Goal: Transaction & Acquisition: Book appointment/travel/reservation

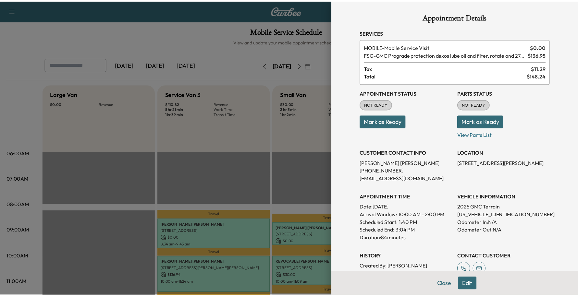
scroll to position [122, 0]
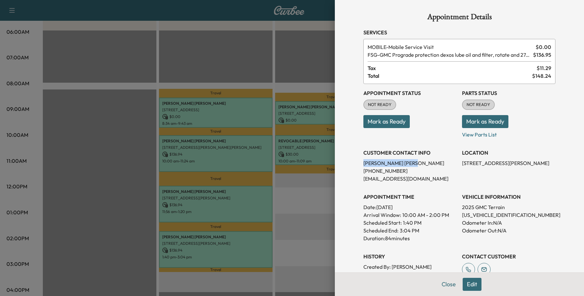
click at [437, 284] on button "Close" at bounding box center [448, 284] width 23 height 13
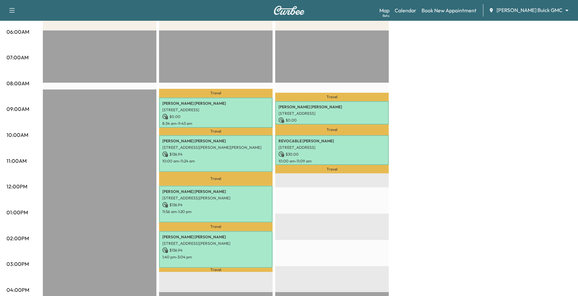
click at [521, 7] on body "Support Log Out Map Beta Calendar Book New Appointment [PERSON_NAME] Buick GMC …" at bounding box center [289, 26] width 578 height 296
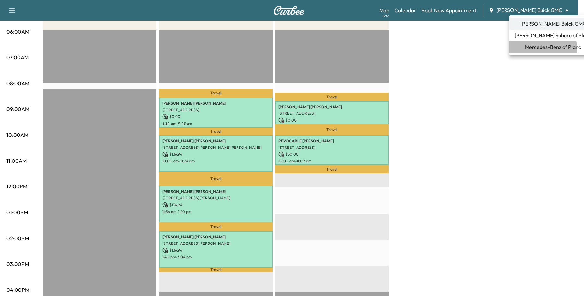
click at [529, 51] on span "Mercedes-Benz of Plano" at bounding box center [553, 47] width 56 height 8
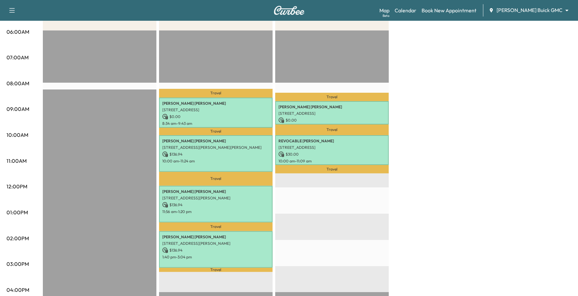
scroll to position [0, 0]
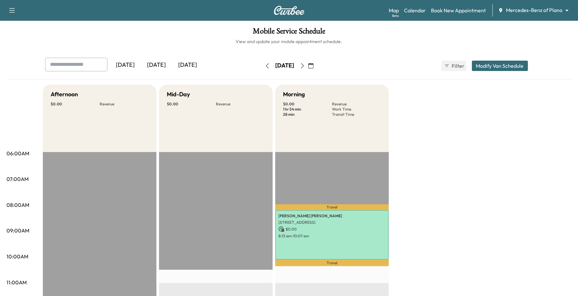
click at [479, 15] on div "Map Beta Calendar Book New Appointment Mercedes-Benz of Plano ******** ​" at bounding box center [481, 10] width 184 height 12
click at [480, 10] on link "Book New Appointment" at bounding box center [458, 10] width 55 height 8
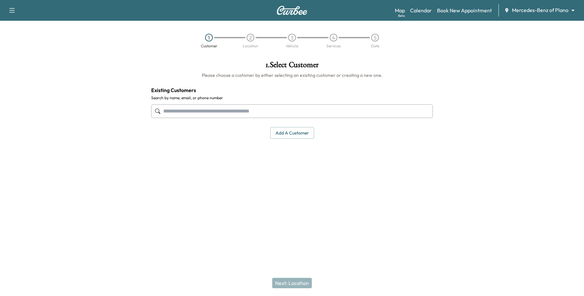
click at [224, 105] on input "text" at bounding box center [292, 111] width 282 height 14
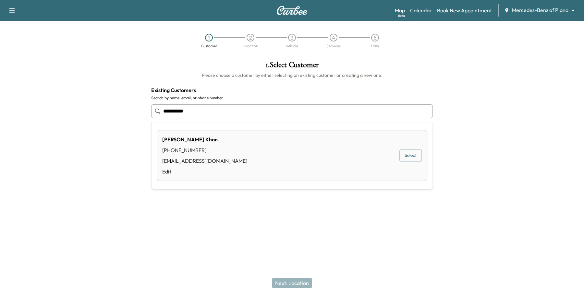
click at [411, 158] on button "Select" at bounding box center [410, 156] width 22 height 12
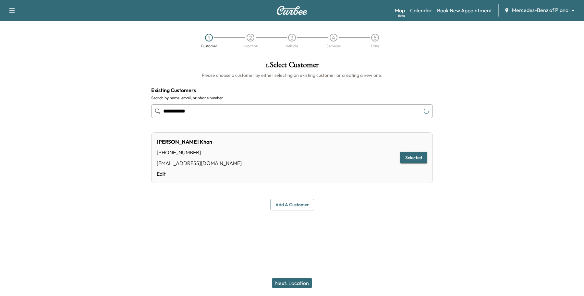
type input "**********"
click at [297, 284] on button "Next: Location" at bounding box center [292, 283] width 40 height 10
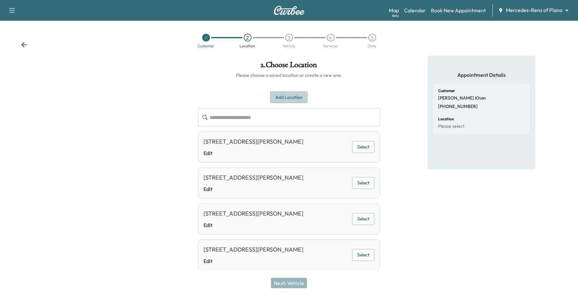
click at [288, 100] on button "Add Location" at bounding box center [289, 97] width 38 height 12
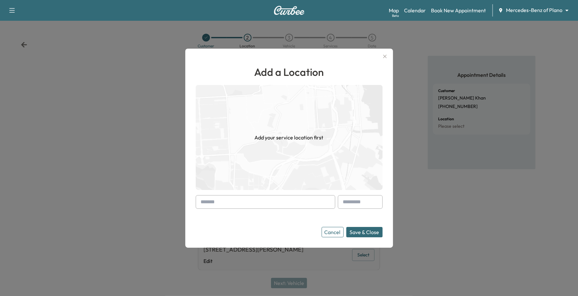
click at [251, 198] on input "text" at bounding box center [265, 202] width 139 height 14
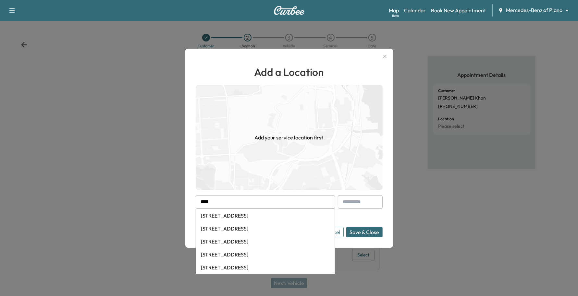
click at [239, 226] on li "[STREET_ADDRESS]" at bounding box center [265, 228] width 139 height 13
type input "**********"
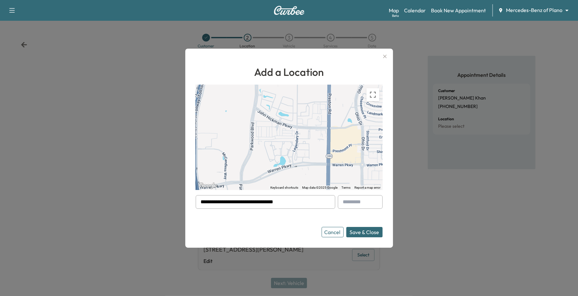
click at [366, 228] on button "Save & Close" at bounding box center [364, 232] width 36 height 10
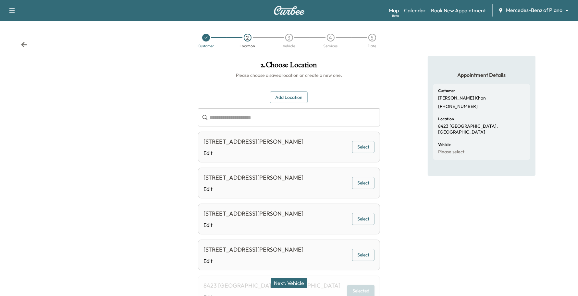
click at [295, 281] on button "Next: Vehicle" at bounding box center [289, 283] width 36 height 10
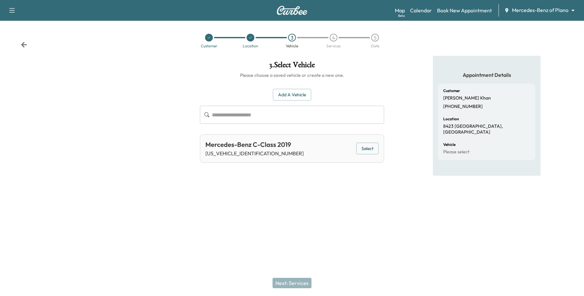
click at [307, 93] on button "Add a Vehicle" at bounding box center [292, 95] width 38 height 12
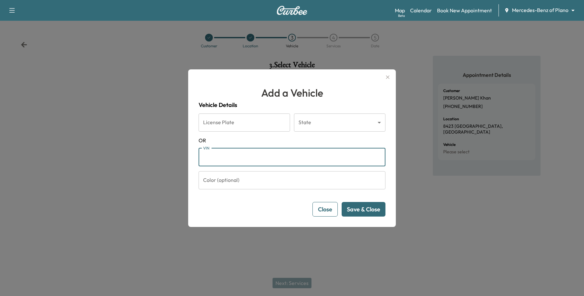
click at [232, 153] on input "VIN" at bounding box center [291, 157] width 187 height 18
type input "*"
type input "**********"
click at [351, 210] on button "Save & Close" at bounding box center [364, 209] width 44 height 15
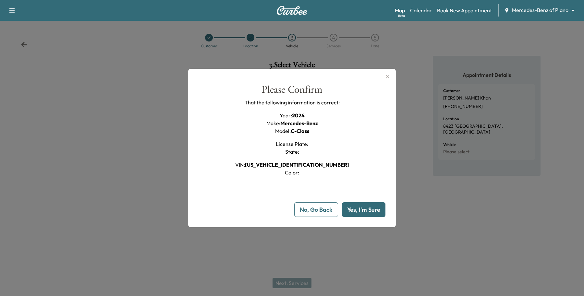
click at [351, 210] on button "Yes, I'm Sure" at bounding box center [363, 209] width 43 height 15
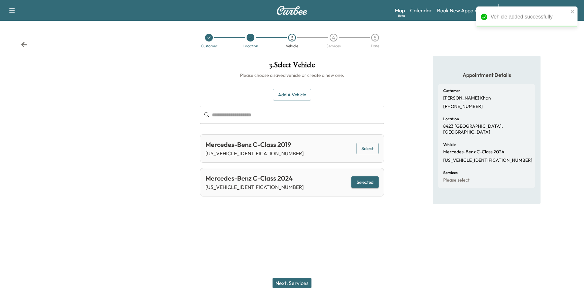
click at [306, 281] on button "Next: Services" at bounding box center [291, 283] width 39 height 10
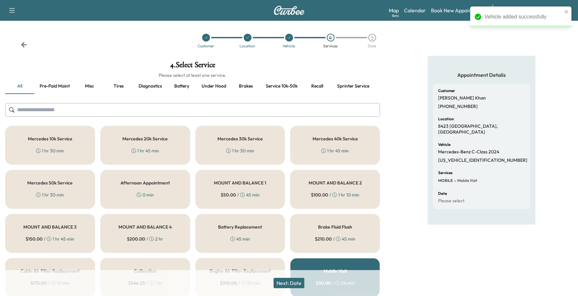
click at [56, 149] on div "1 hr 30 min" at bounding box center [50, 151] width 28 height 6
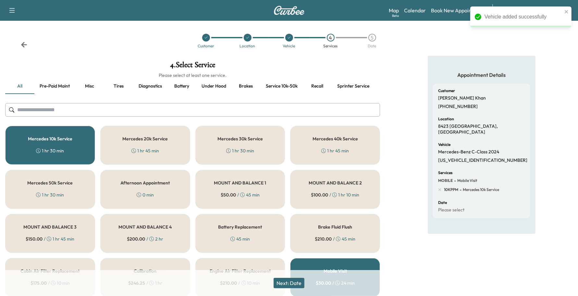
click at [301, 280] on button "Next: Date" at bounding box center [288, 283] width 31 height 10
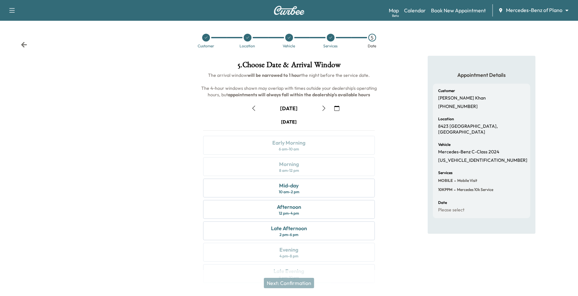
click at [322, 107] on icon "button" at bounding box center [323, 108] width 5 height 5
click at [255, 109] on icon "button" at bounding box center [253, 108] width 5 height 5
click at [325, 106] on icon "button" at bounding box center [323, 108] width 5 height 5
click at [273, 229] on div "Late Afternoon" at bounding box center [289, 228] width 36 height 8
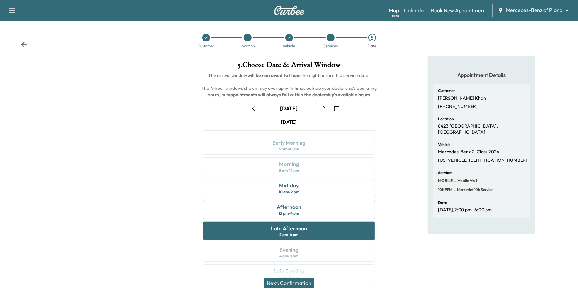
click at [280, 284] on button "Next: Confirmation" at bounding box center [289, 283] width 50 height 10
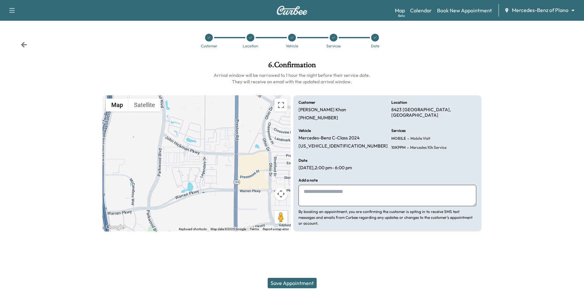
click at [282, 281] on button "Save Appointment" at bounding box center [292, 283] width 49 height 10
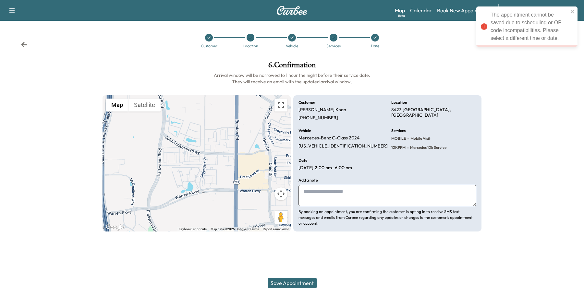
click at [329, 38] on div at bounding box center [334, 38] width 42 height 8
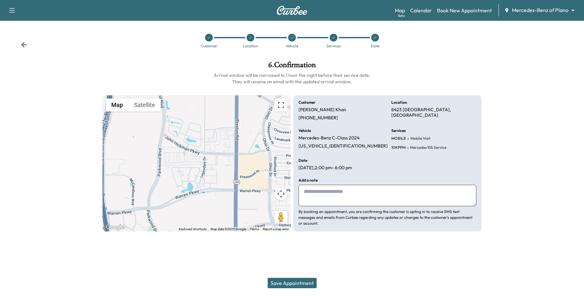
click at [377, 41] on div at bounding box center [375, 38] width 42 height 8
click at [374, 40] on div at bounding box center [375, 38] width 8 height 8
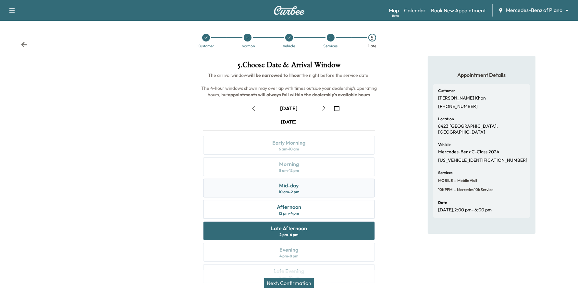
click at [309, 187] on div "Mid-day 10 am - 2 pm" at bounding box center [289, 188] width 172 height 19
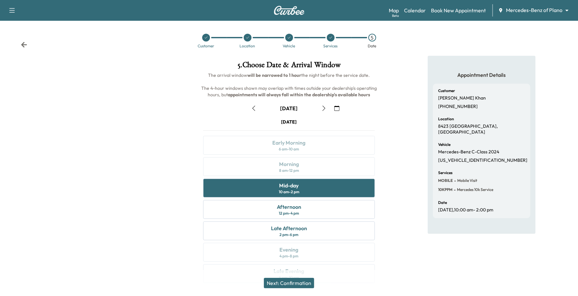
click at [292, 284] on button "Next: Confirmation" at bounding box center [289, 283] width 50 height 10
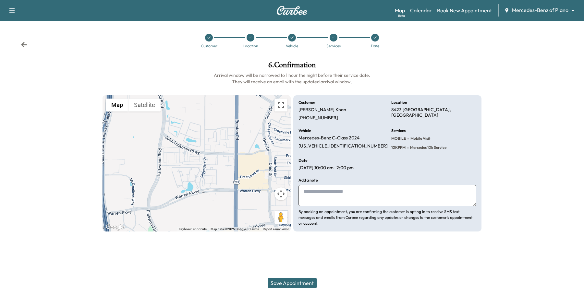
click at [294, 281] on button "Save Appointment" at bounding box center [292, 283] width 49 height 10
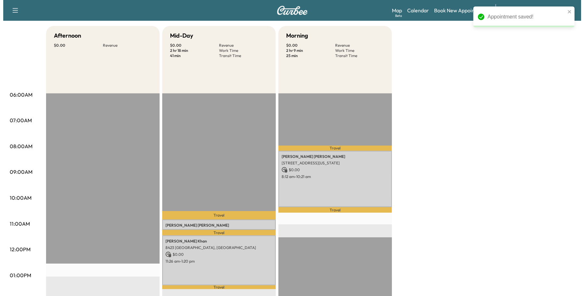
scroll to position [122, 0]
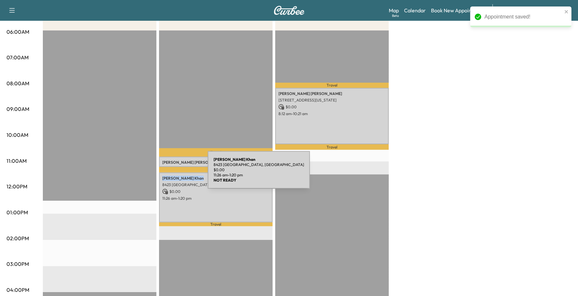
drag, startPoint x: 187, startPoint y: 173, endPoint x: 160, endPoint y: 174, distance: 27.3
click at [160, 174] on div "[PERSON_NAME] 8423 [GEOGRAPHIC_DATA], [GEOGRAPHIC_DATA] $ 0.00 11:26 am - 1:20 …" at bounding box center [216, 198] width 114 height 50
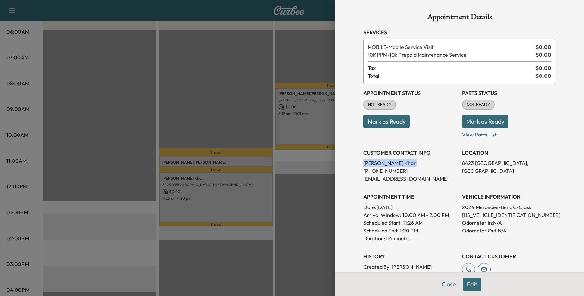
drag, startPoint x: 398, startPoint y: 161, endPoint x: 351, endPoint y: 162, distance: 46.7
click at [355, 162] on div "Appointment Details Services MOBILE - Mobile Service Visit $ 0.00 10KPPM - 10k …" at bounding box center [459, 186] width 208 height 373
copy p "[PERSON_NAME]"
